Goal: Find specific page/section: Find specific page/section

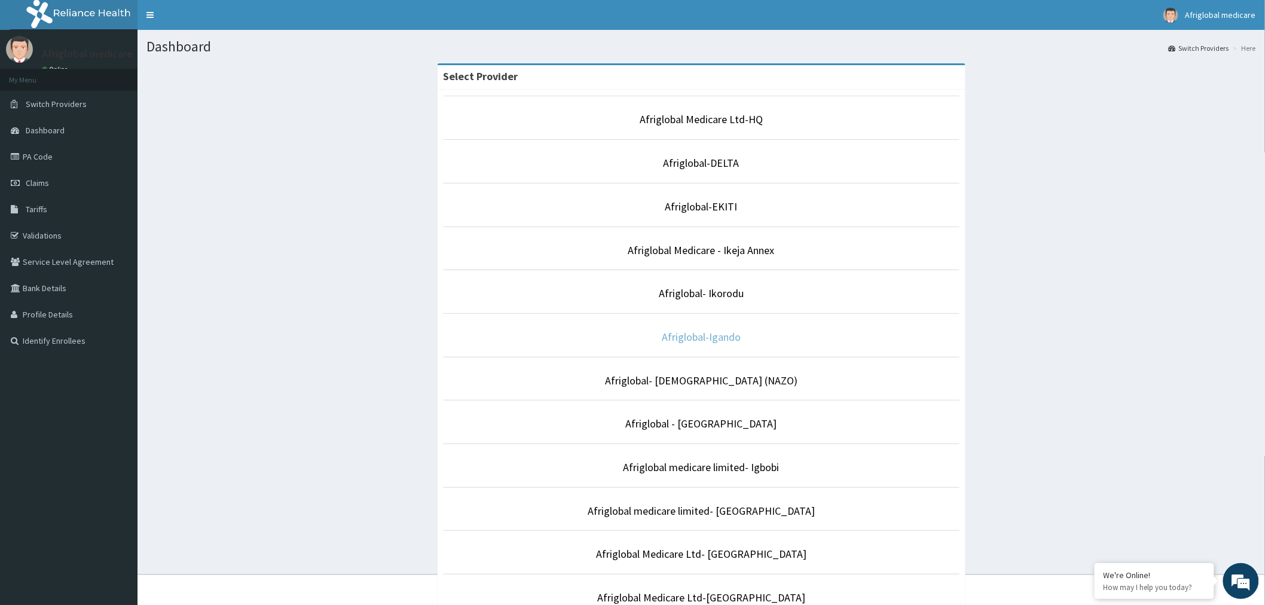
click at [692, 334] on link "Afriglobal-Igando" at bounding box center [701, 337] width 79 height 14
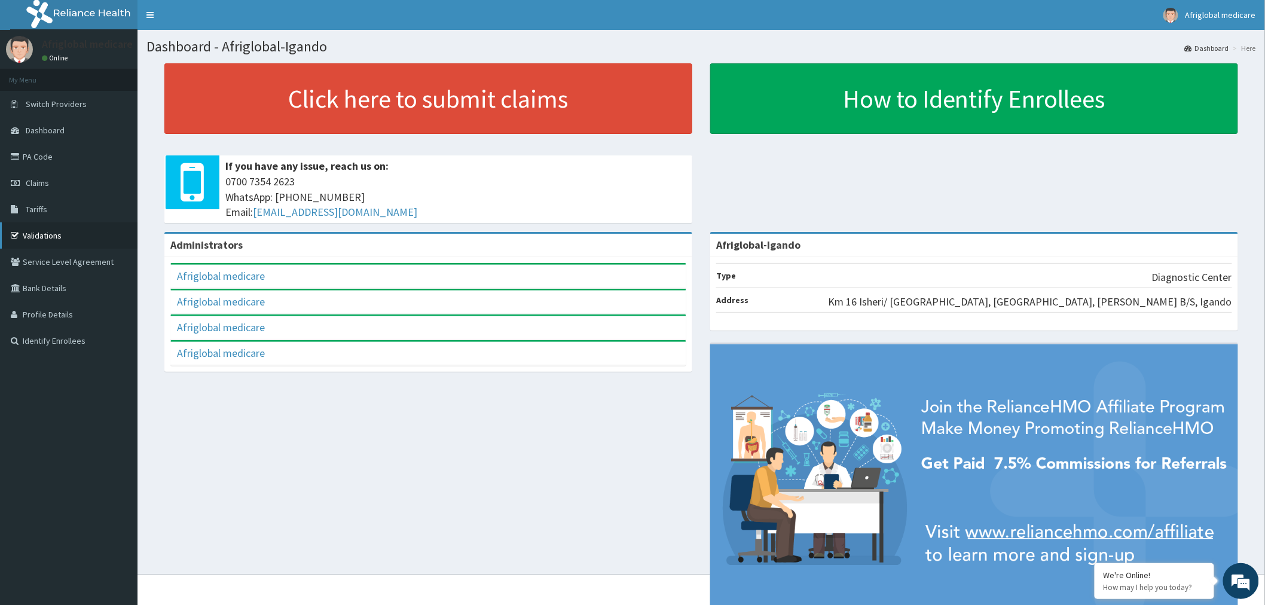
click at [48, 231] on link "Validations" at bounding box center [69, 235] width 138 height 26
